Goal: Use online tool/utility: Utilize a website feature to perform a specific function

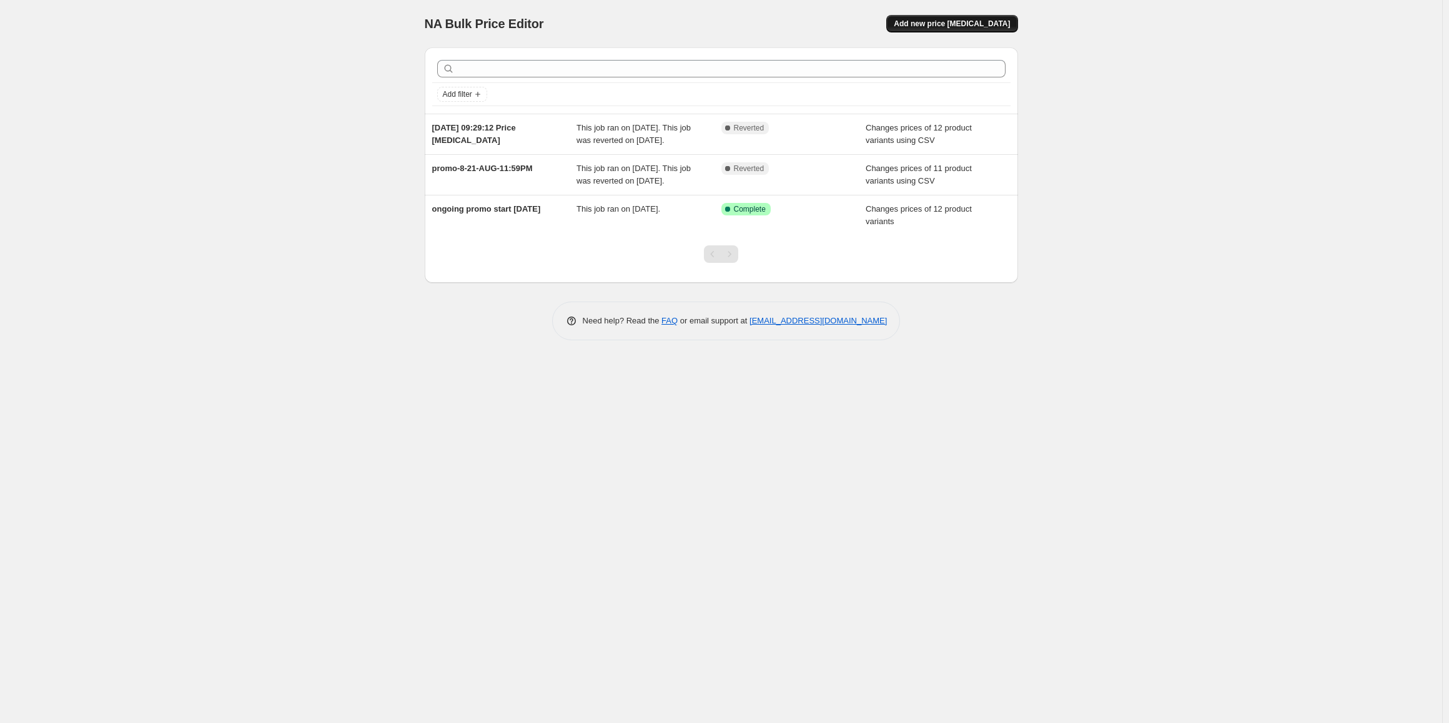
click at [949, 24] on span "Add new price [MEDICAL_DATA]" at bounding box center [952, 24] width 116 height 10
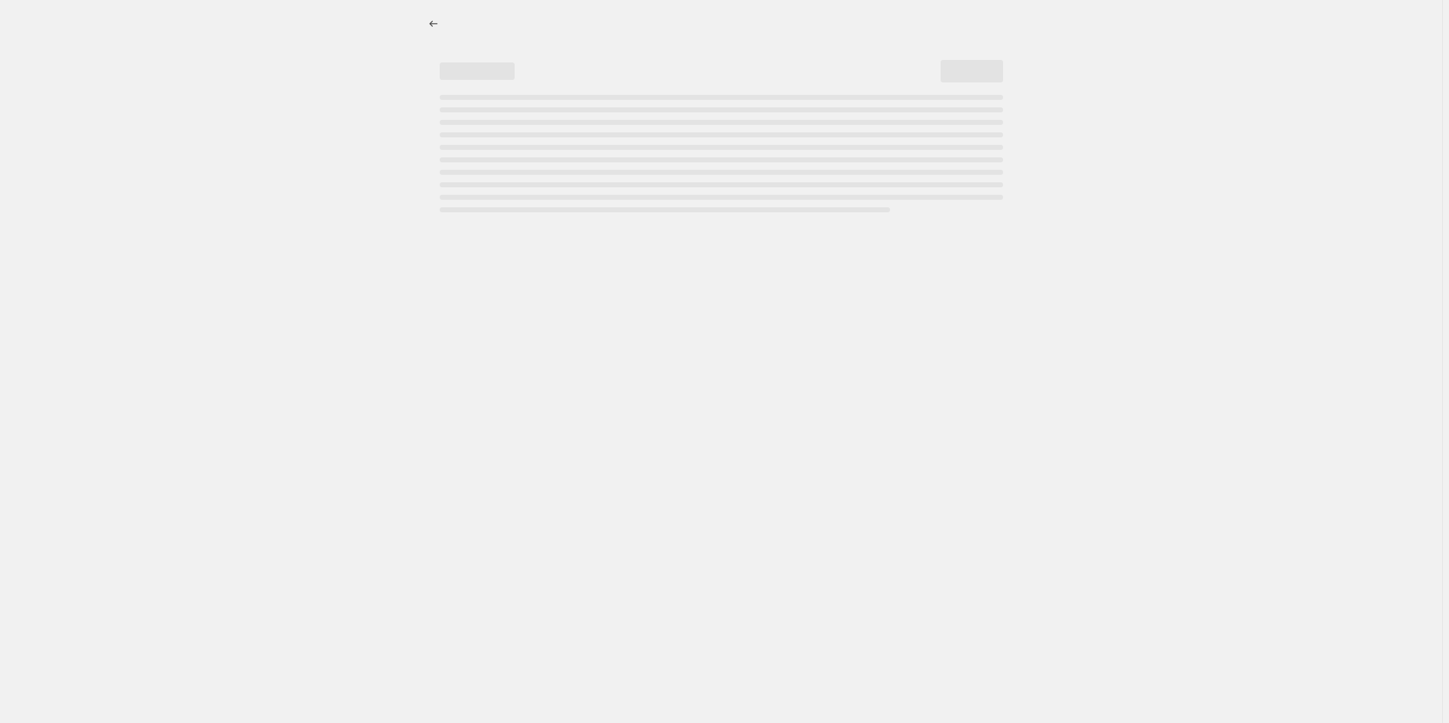
select select "percentage"
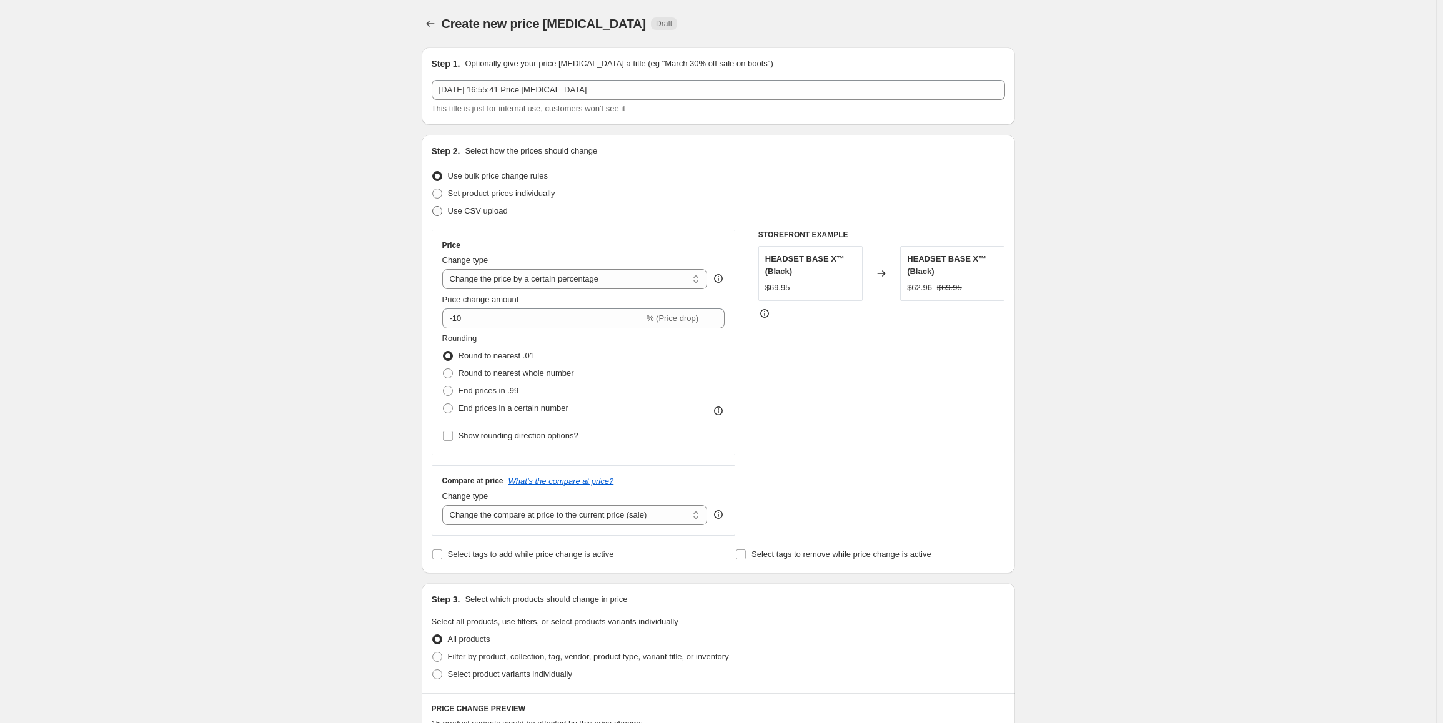
click at [487, 211] on span "Use CSV upload" at bounding box center [478, 210] width 60 height 9
click at [433, 207] on input "Use CSV upload" at bounding box center [432, 206] width 1 height 1
radio input "true"
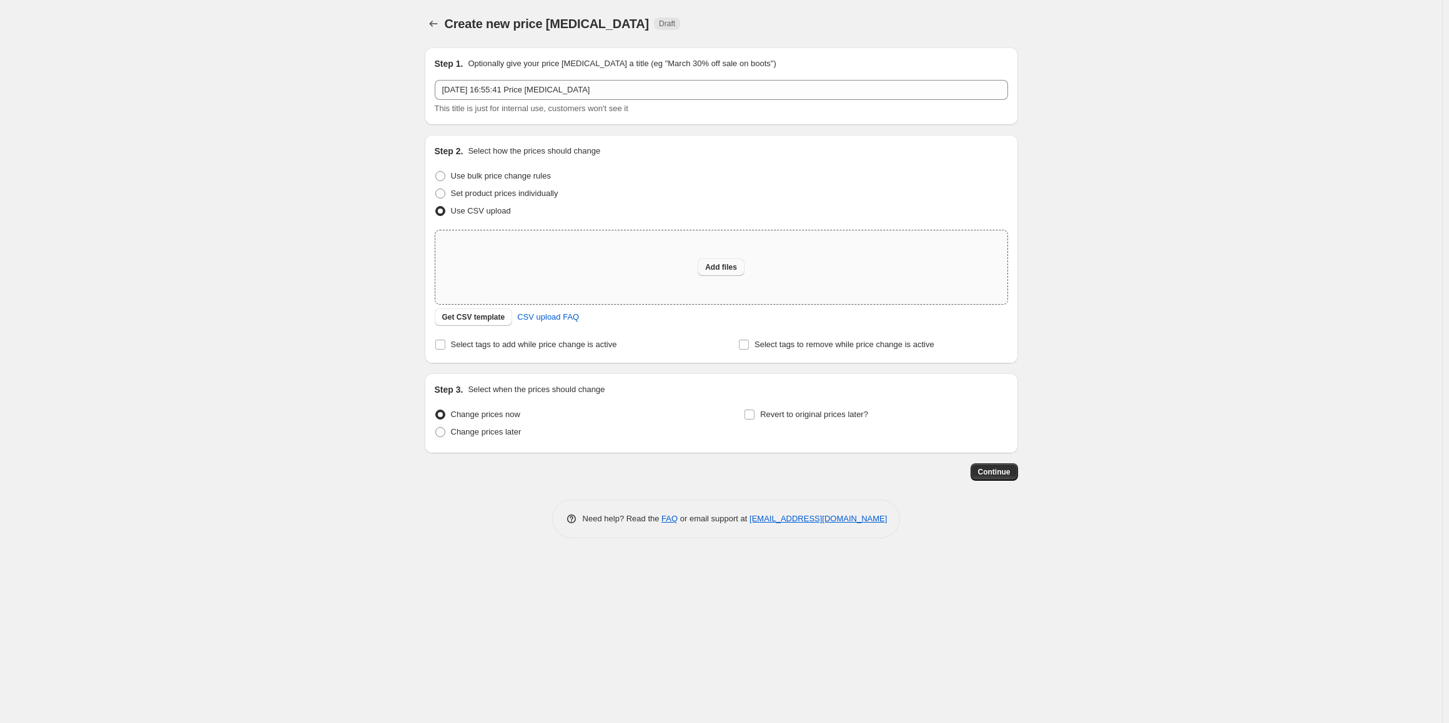
click at [716, 272] on button "Add files" at bounding box center [721, 267] width 47 height 17
type input "C:\fakepath\na-book - Copy.csv"
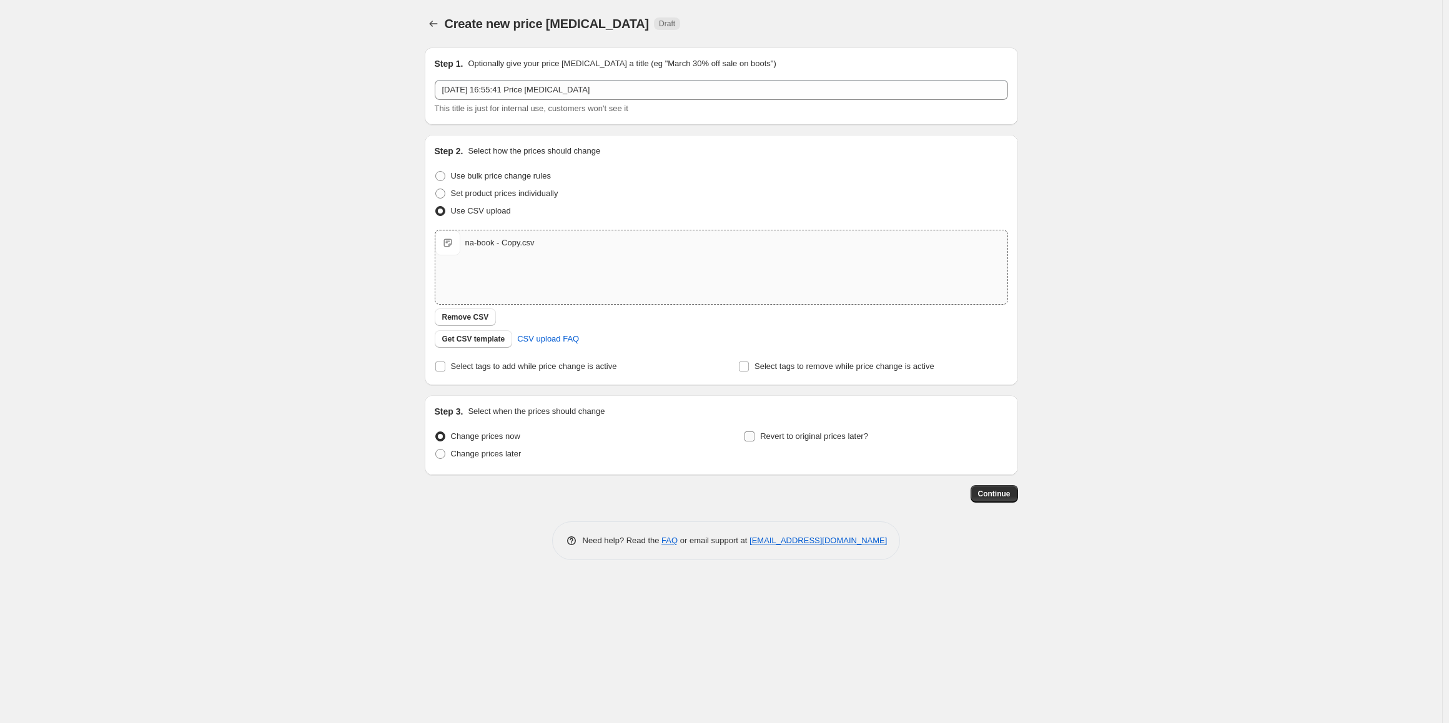
click at [757, 439] on label "Revert to original prices later?" at bounding box center [806, 436] width 124 height 17
click at [755, 439] on input "Revert to original prices later?" at bounding box center [750, 437] width 10 height 10
checkbox input "true"
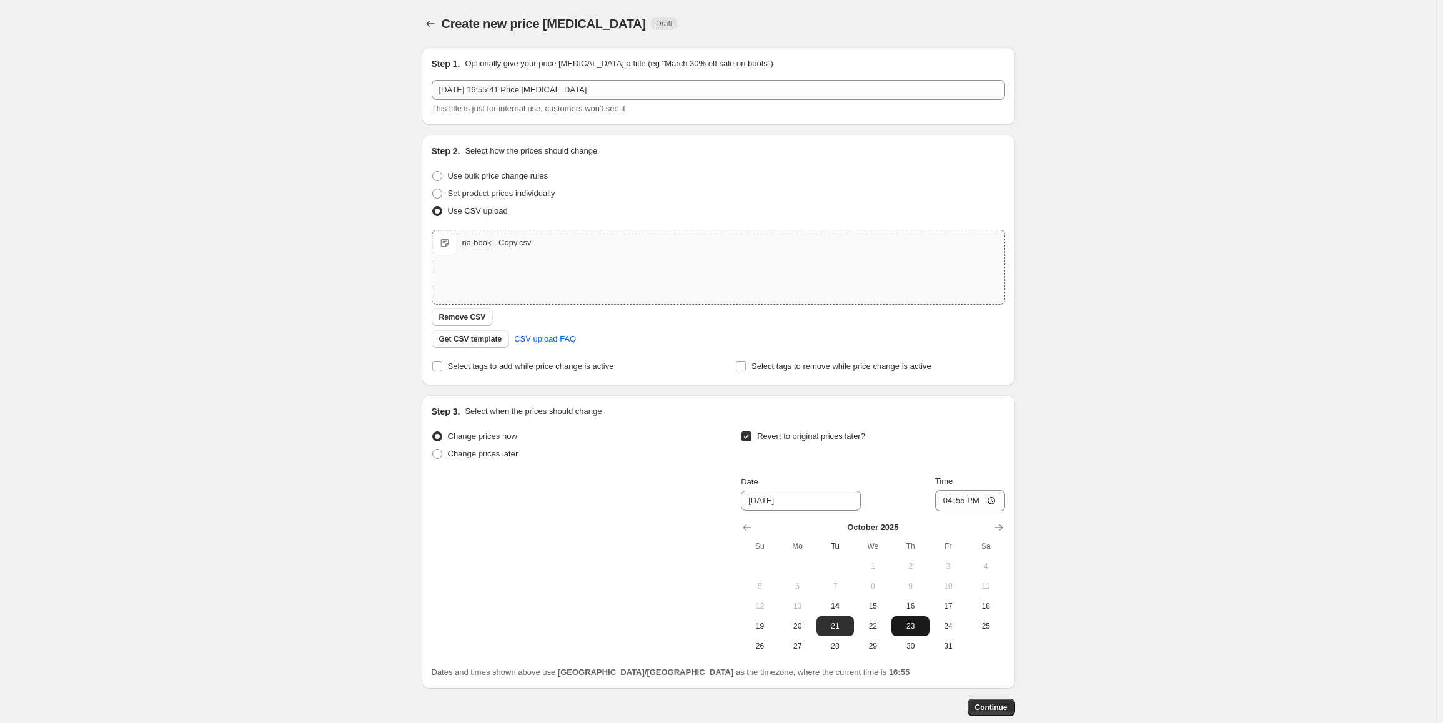
click at [913, 625] on span "23" at bounding box center [910, 627] width 27 height 10
type input "[DATE]"
click at [949, 500] on input "16:55" at bounding box center [970, 500] width 70 height 21
type input "23:59"
click at [997, 701] on button "Continue" at bounding box center [991, 707] width 47 height 17
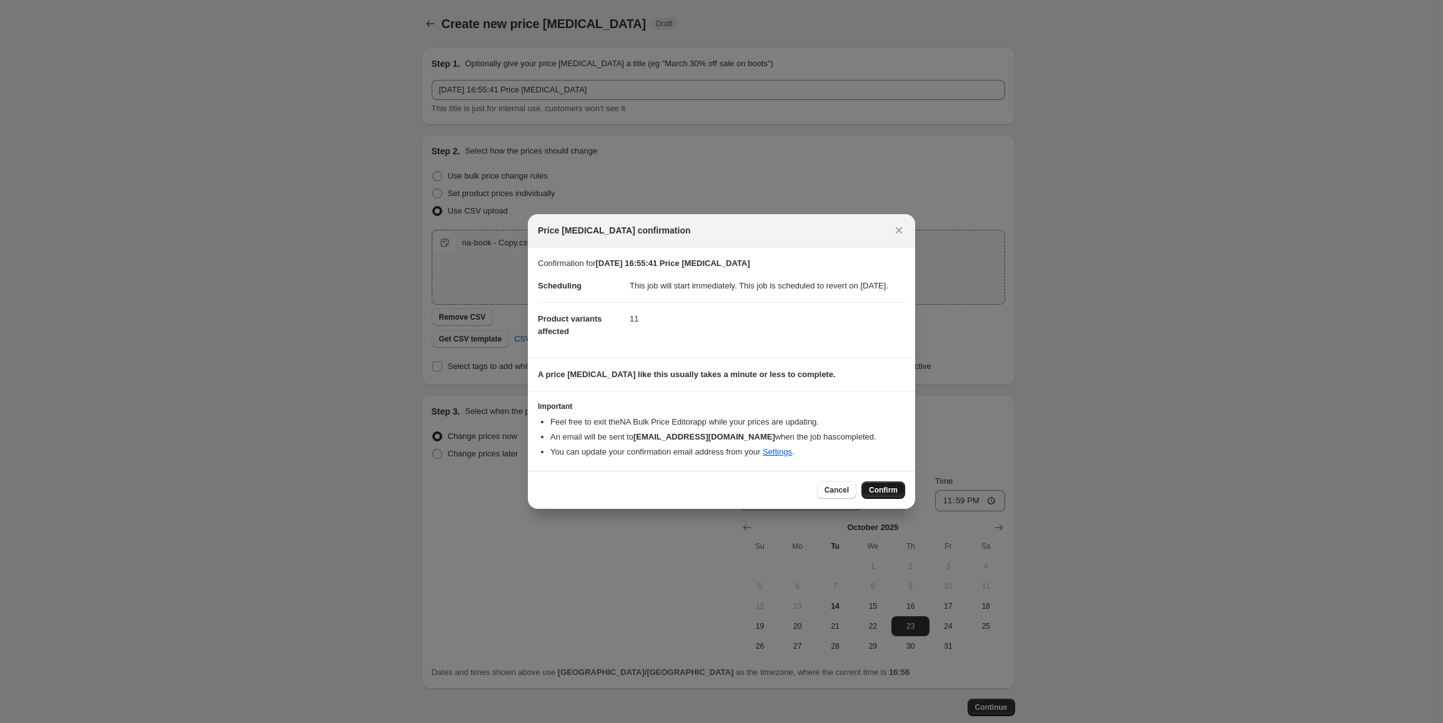
click at [883, 495] on span "Confirm" at bounding box center [883, 490] width 29 height 10
